Goal: Find specific page/section: Find specific page/section

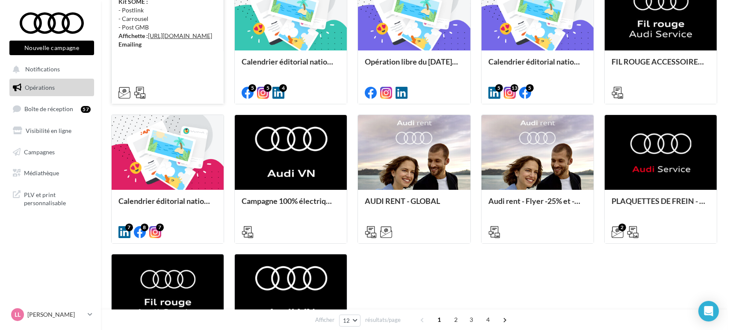
scroll to position [237, 0]
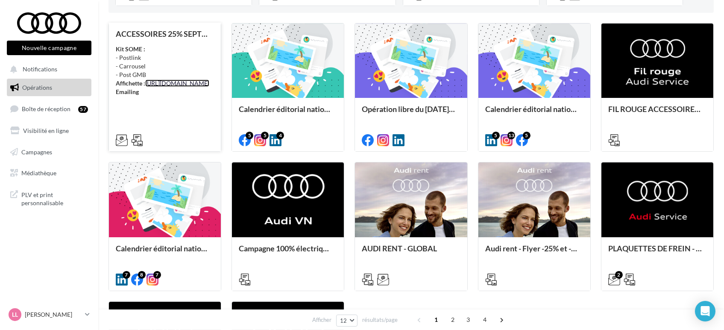
click at [165, 87] on link "https://audi.get-it-solutions.com/accueil/11133-.html?adtoken=a2a6f6863b3fb6932…" at bounding box center [177, 82] width 64 height 7
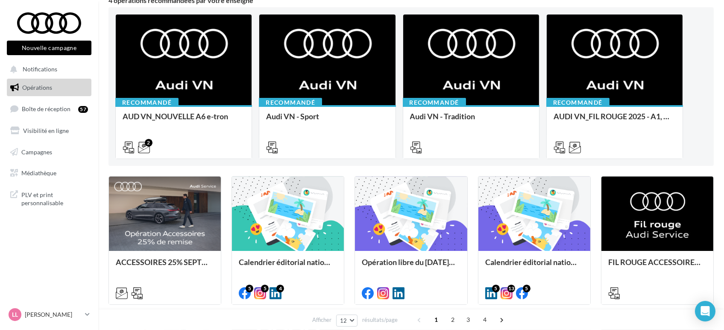
scroll to position [190, 0]
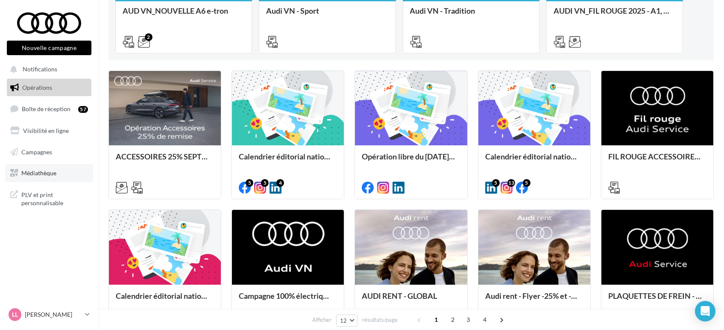
click at [37, 180] on link "Médiathèque" at bounding box center [49, 173] width 88 height 18
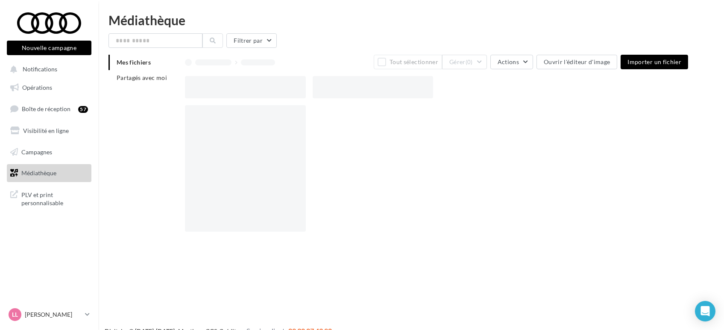
click at [37, 207] on span "PLV et print personnalisable" at bounding box center [54, 198] width 67 height 18
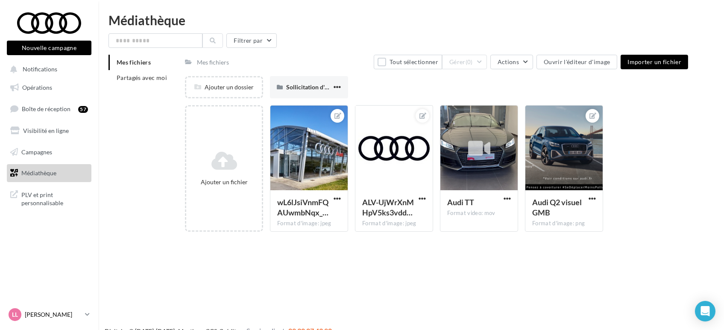
click at [56, 318] on p "[PERSON_NAME]" at bounding box center [53, 314] width 57 height 9
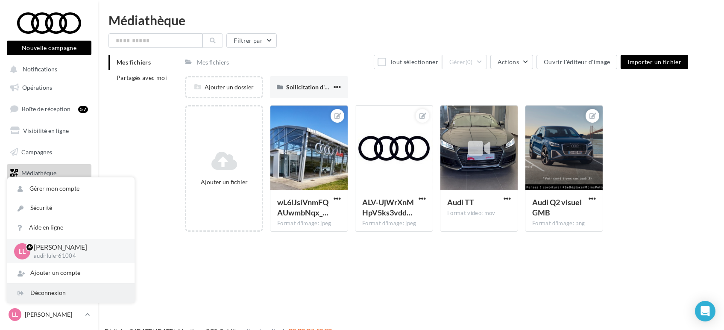
click at [62, 292] on div "Déconnexion" at bounding box center [70, 292] width 127 height 19
